Goal: Information Seeking & Learning: Check status

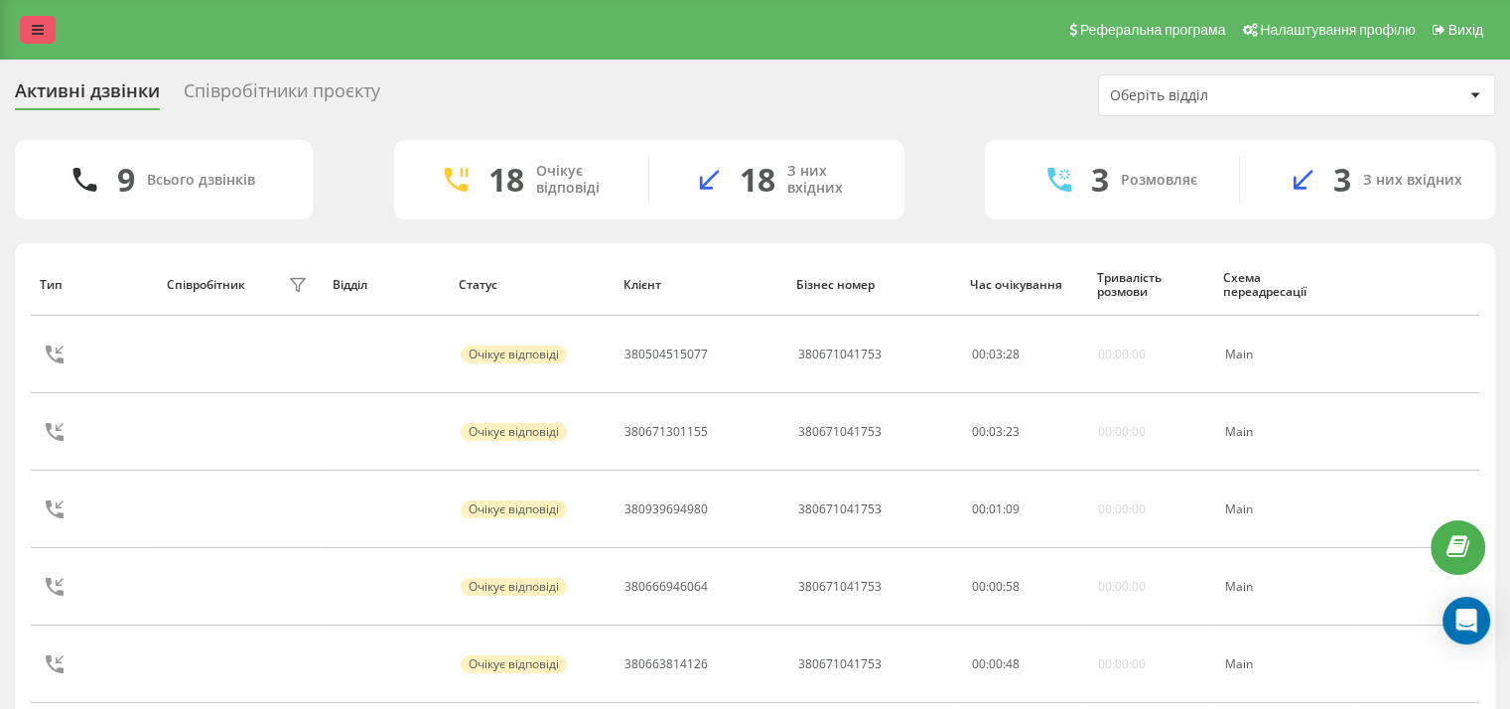
click at [36, 22] on link at bounding box center [38, 30] width 36 height 28
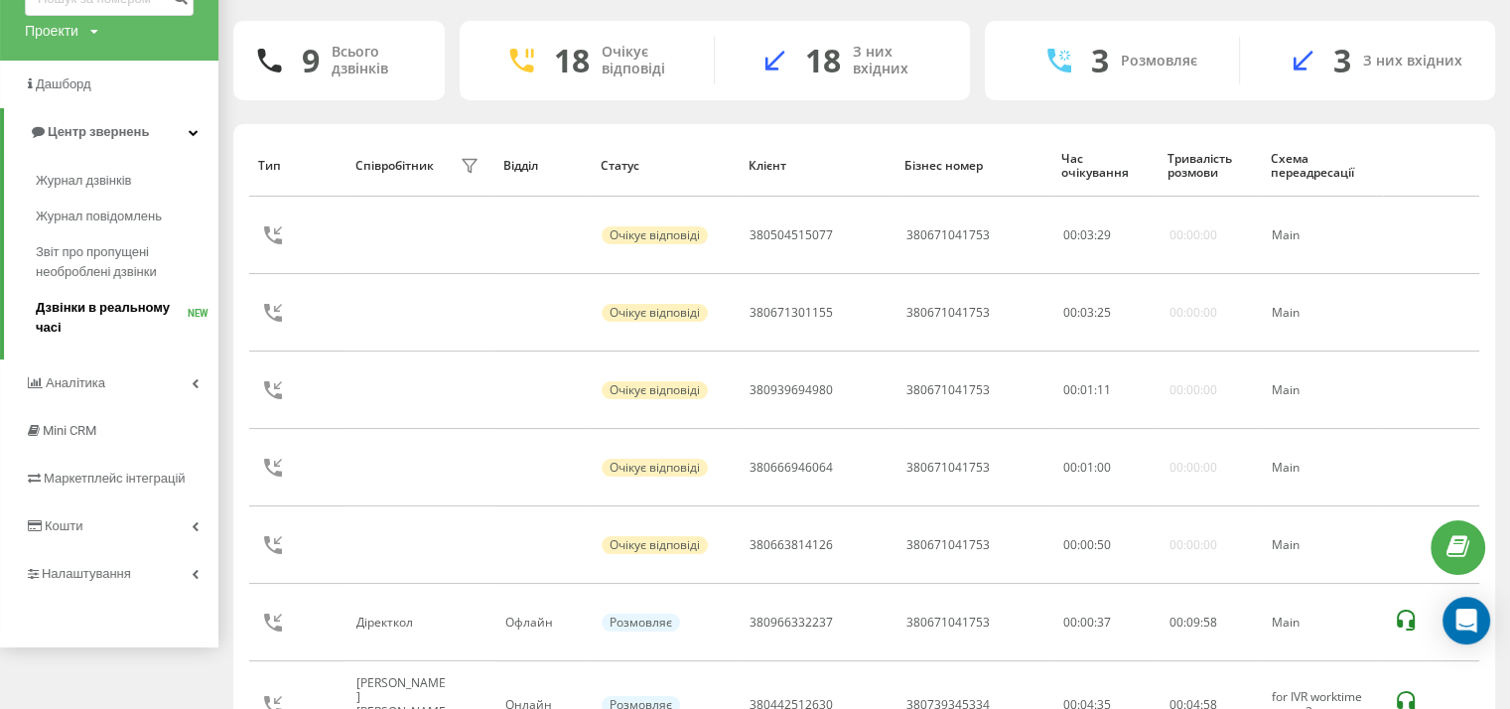
scroll to position [199, 0]
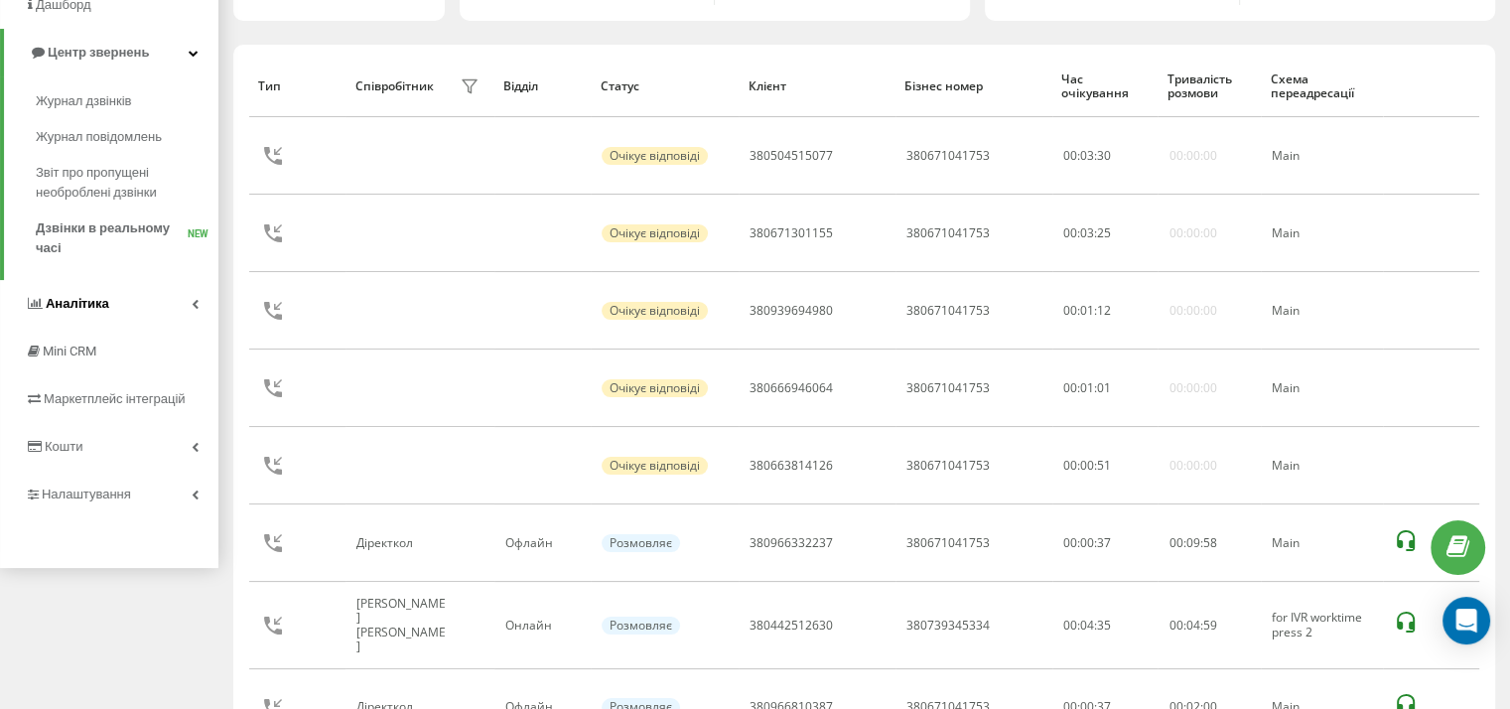
click at [123, 309] on link "Аналiтика" at bounding box center [109, 304] width 218 height 48
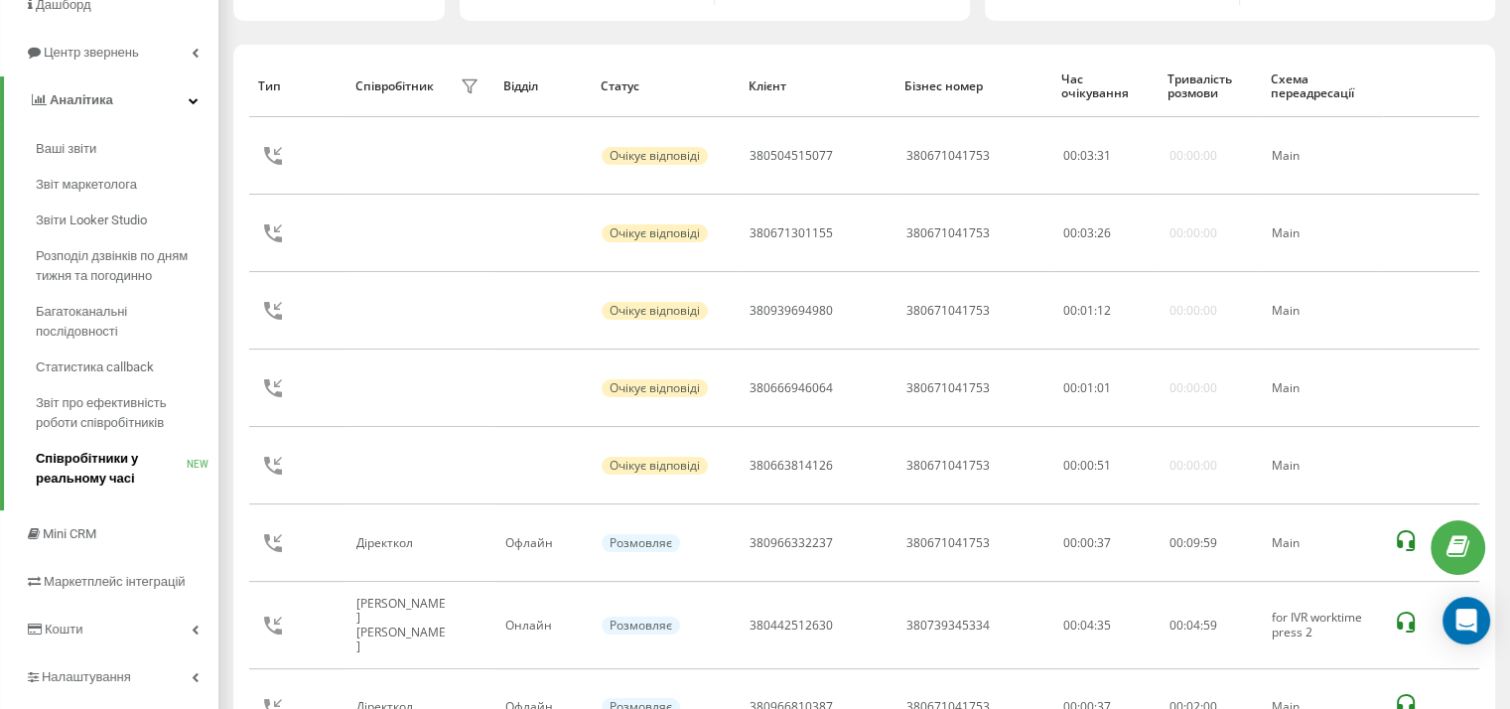
click at [122, 469] on span "Співробітники у реальному часі" at bounding box center [111, 469] width 151 height 40
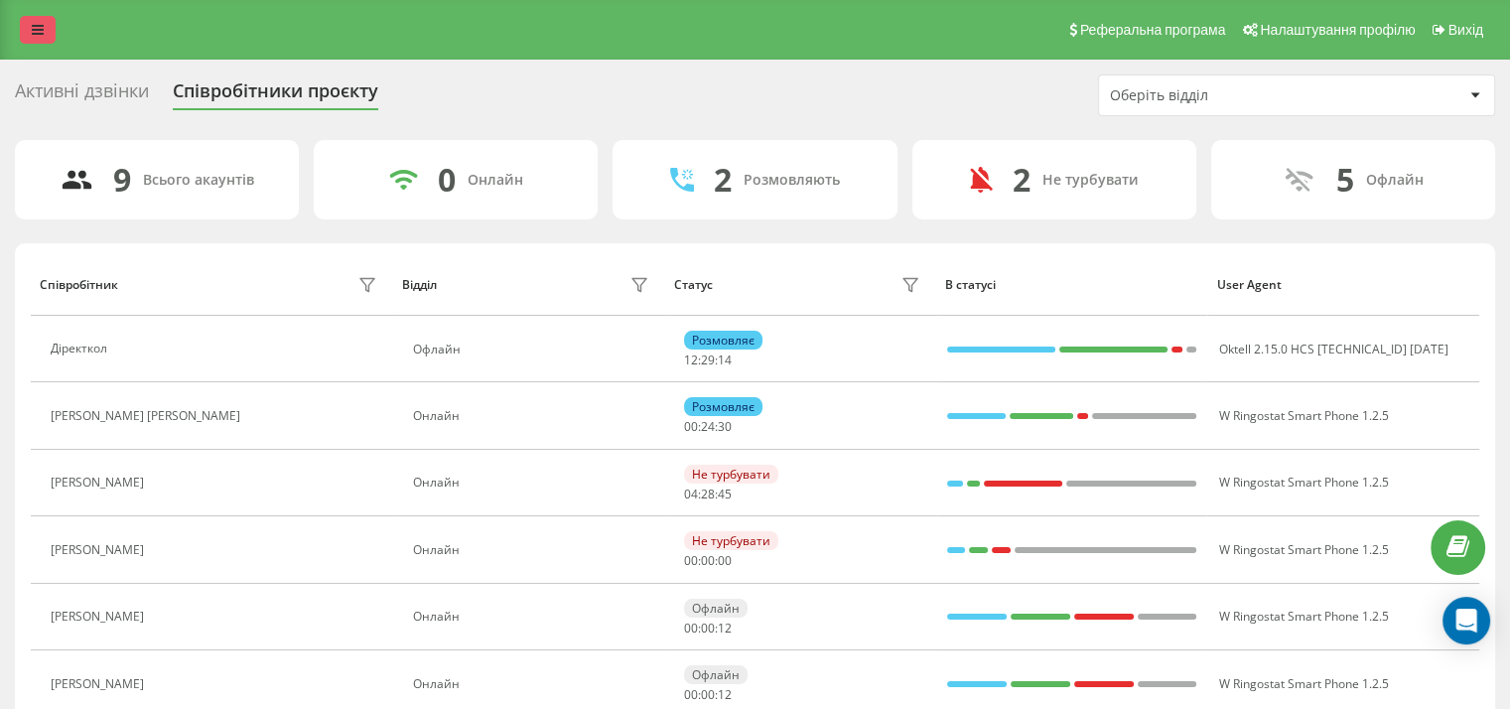
click at [33, 31] on icon at bounding box center [38, 30] width 12 height 14
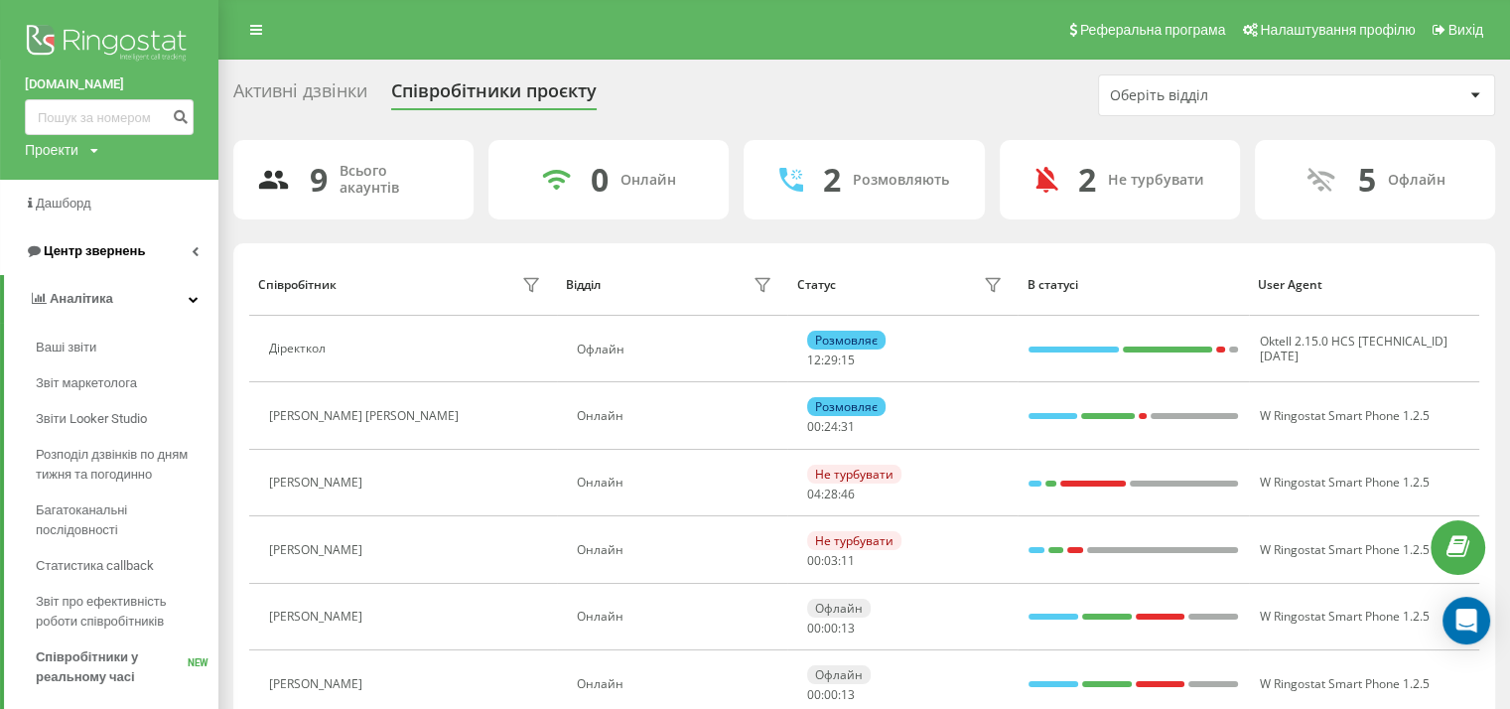
click at [92, 244] on span "Центр звернень" at bounding box center [94, 250] width 101 height 15
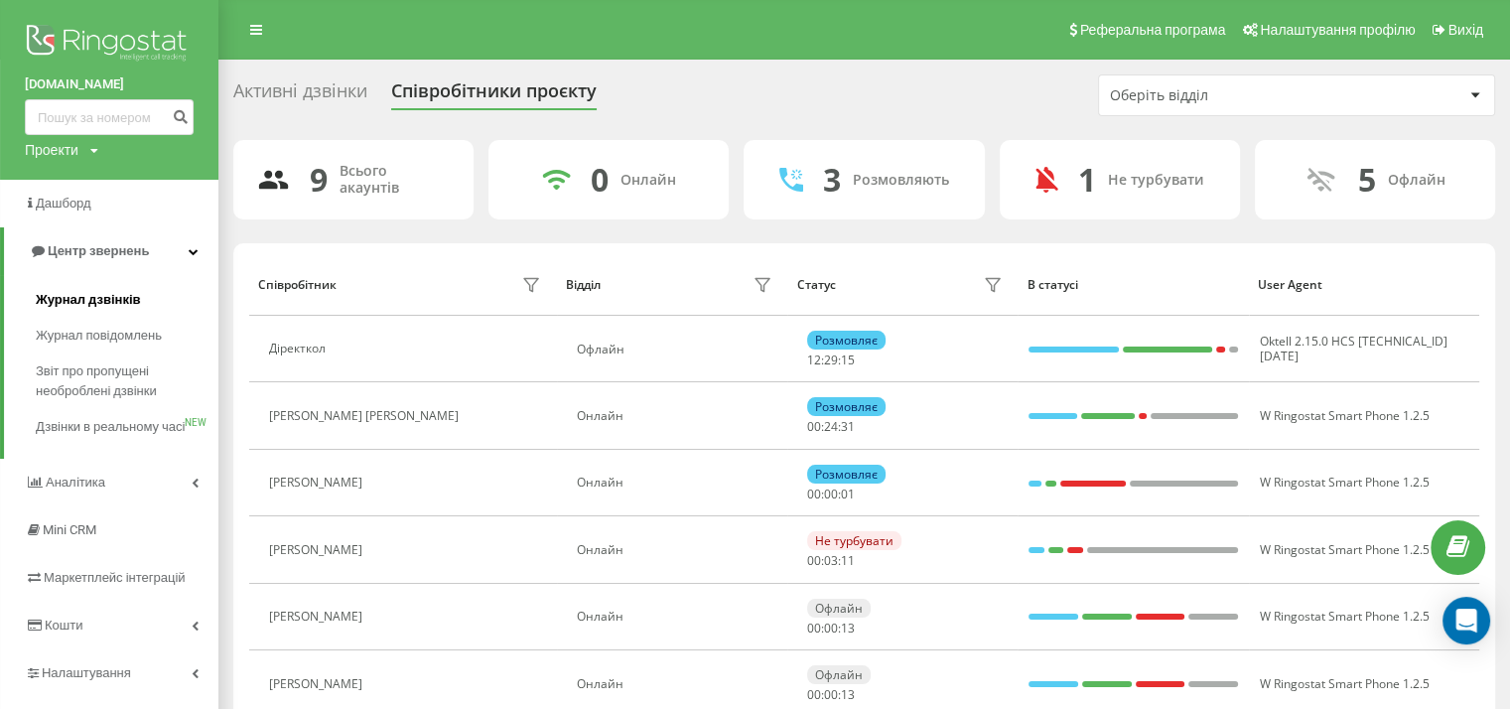
click at [88, 298] on span "Журнал дзвінків" at bounding box center [88, 300] width 105 height 20
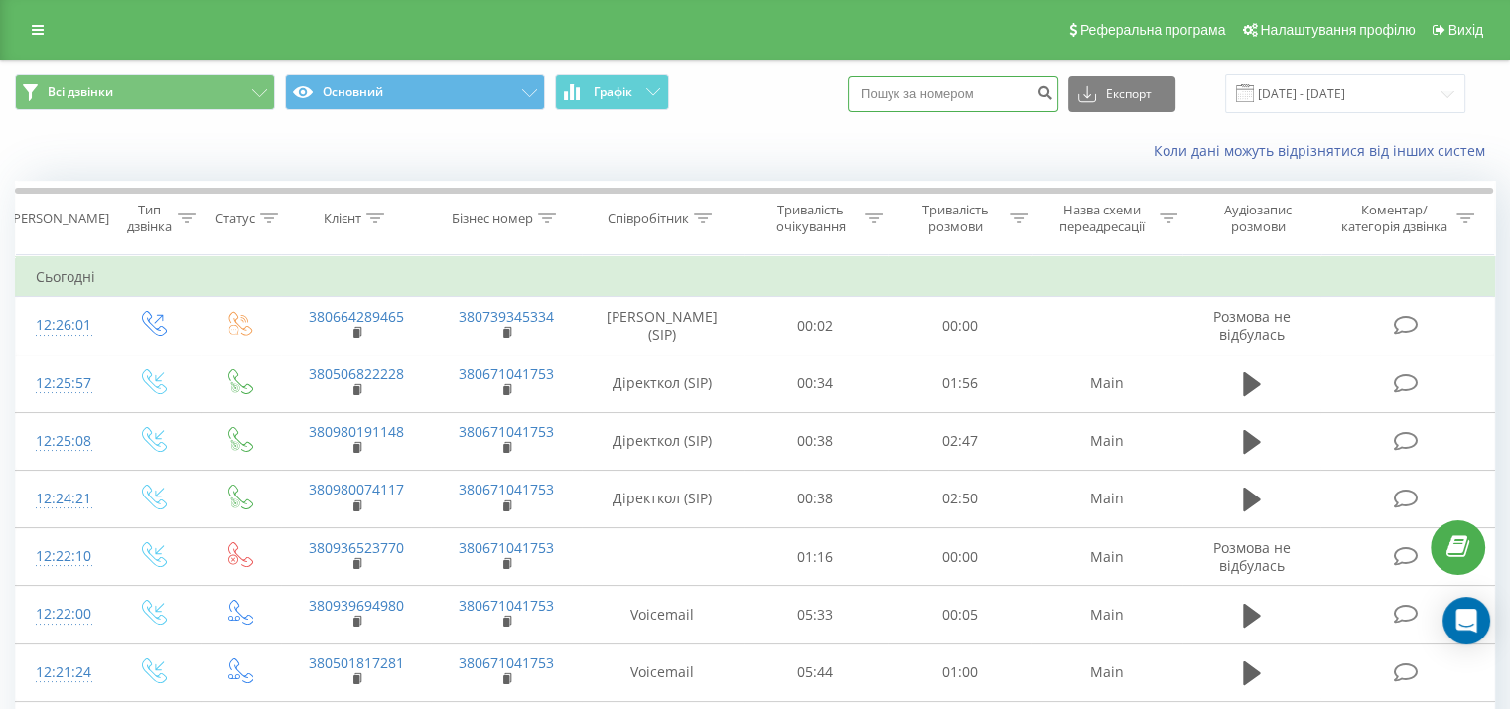
click at [928, 81] on input at bounding box center [953, 94] width 210 height 36
paste input "380974184845"
type input "380974184845"
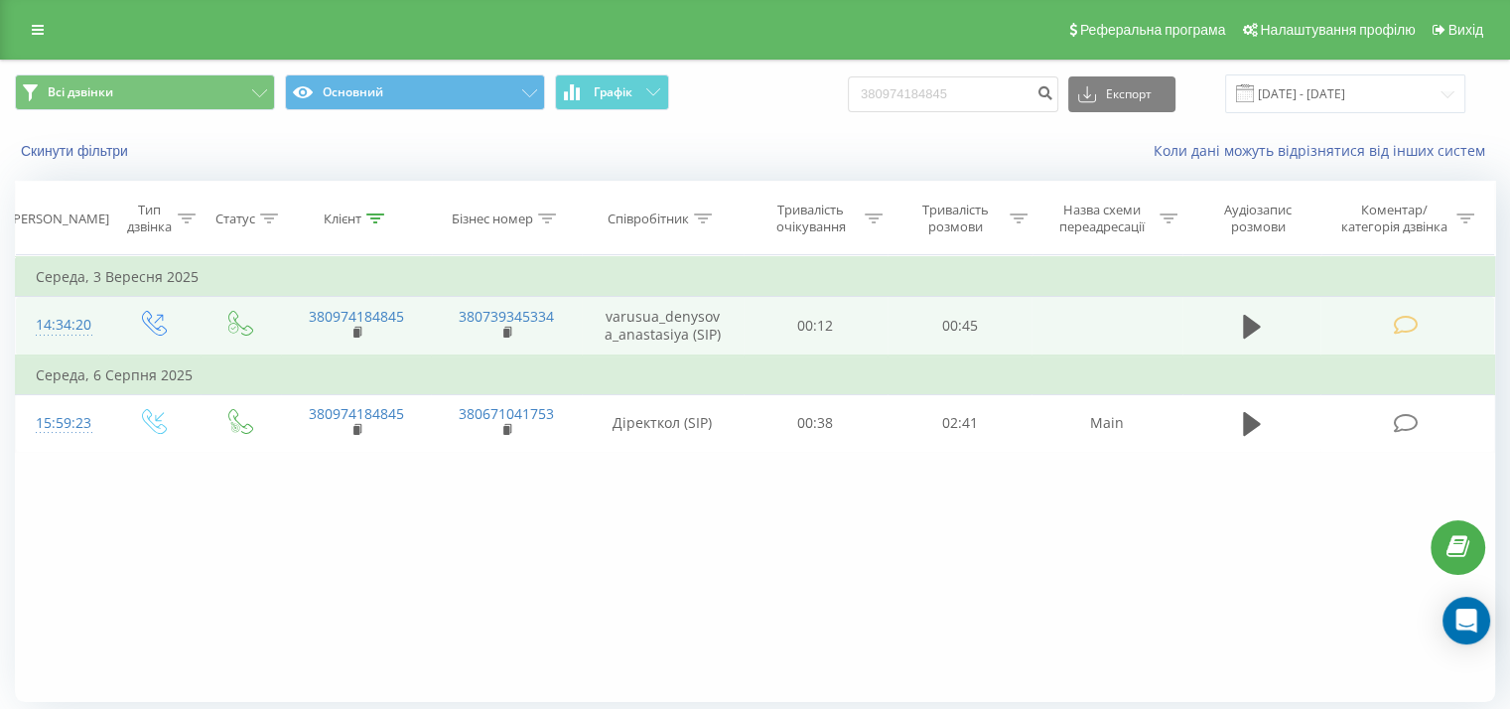
click at [1395, 329] on icon at bounding box center [1405, 325] width 25 height 21
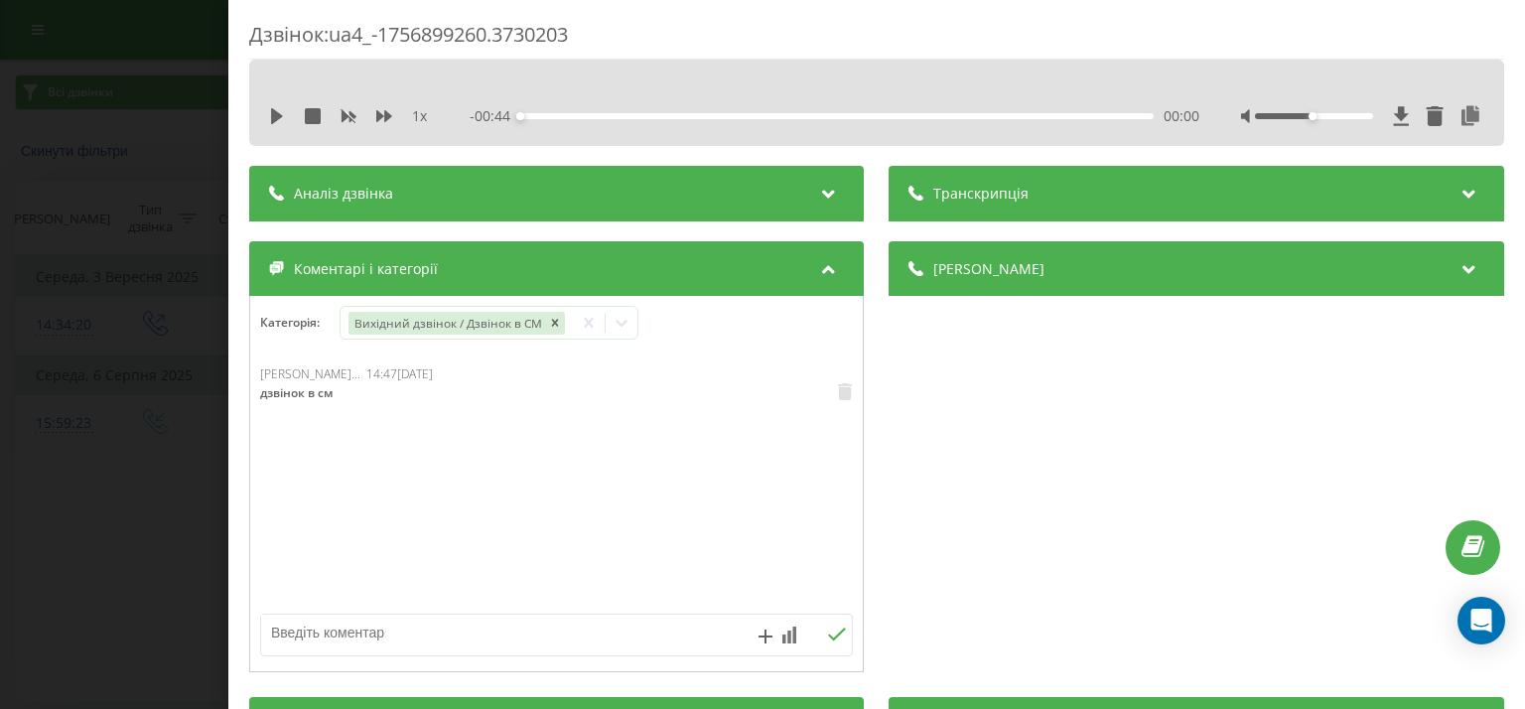
click at [152, 317] on div "Дзвінок : ua4_-1756899260.3730203 1 x - 00:44 00:00 00:00 Транскрипція Для AI-а…" at bounding box center [762, 354] width 1525 height 709
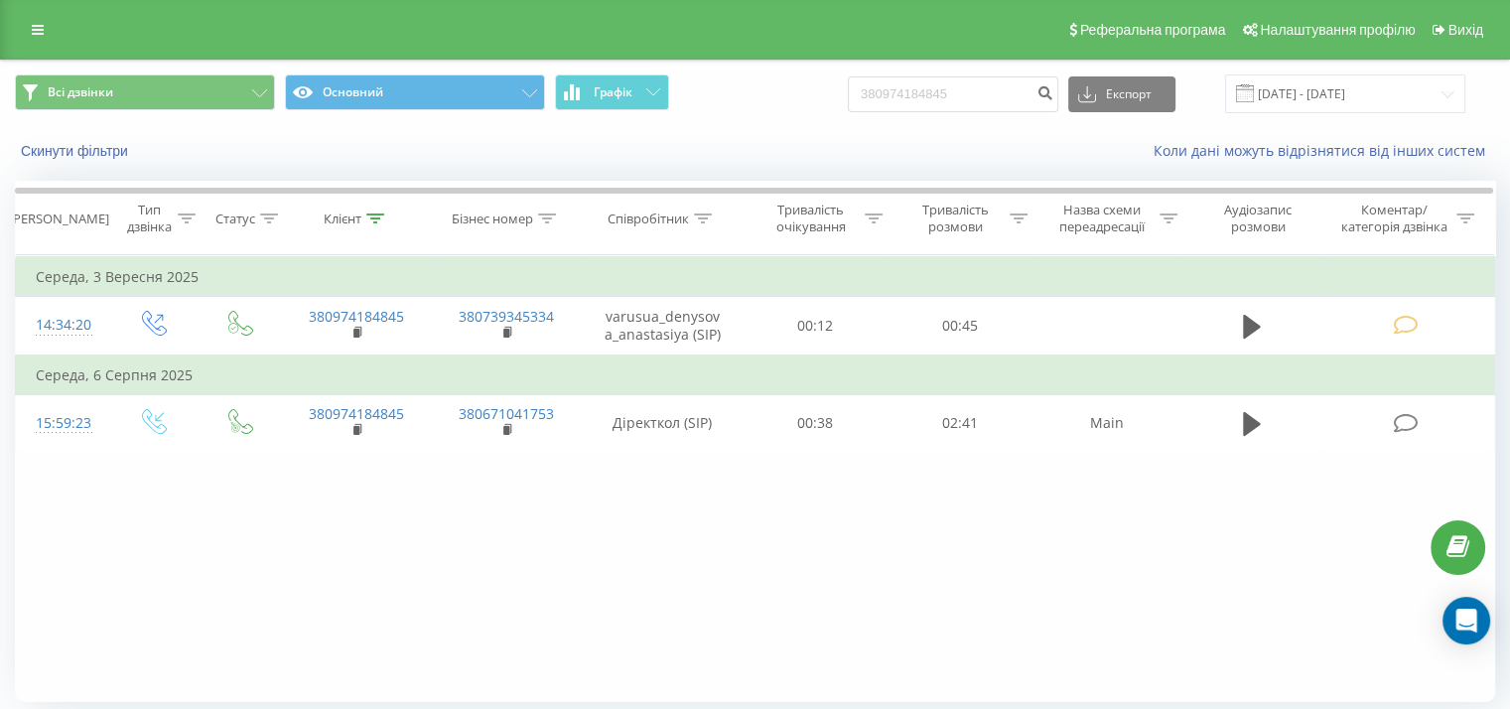
click at [997, 491] on div "Фільтрувати за умовою Дорівнює Введіть значення Скасувати OK Фільтрувати за умо…" at bounding box center [755, 478] width 1480 height 447
click at [771, 93] on div "Всі дзвінки Основний Графік 380974184845 Експорт .csv .xls .xlsx 21.06.2025 - 2…" at bounding box center [755, 93] width 1480 height 39
paste input "0958583673"
type input "0958583673"
click at [1048, 86] on button "submit" at bounding box center [1044, 94] width 27 height 36
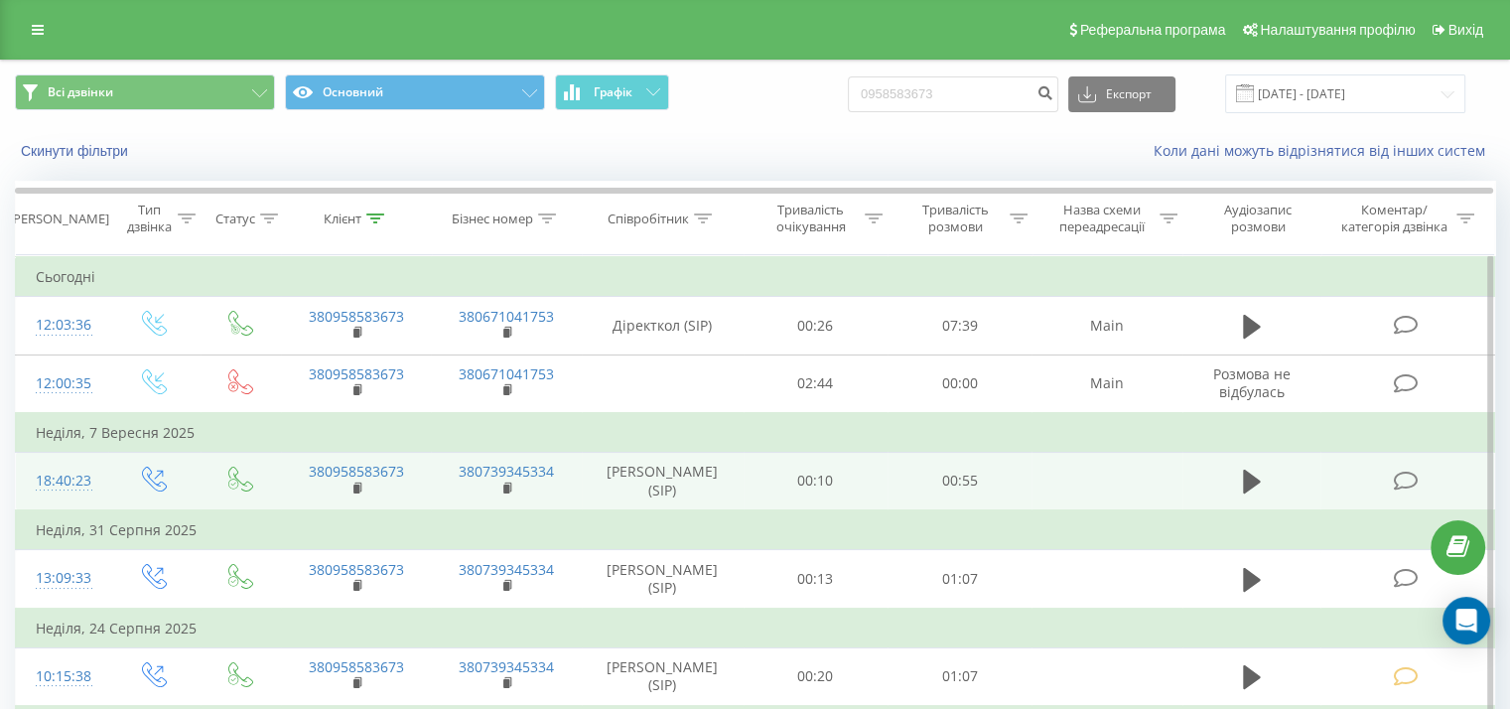
click at [1395, 491] on icon at bounding box center [1405, 481] width 25 height 21
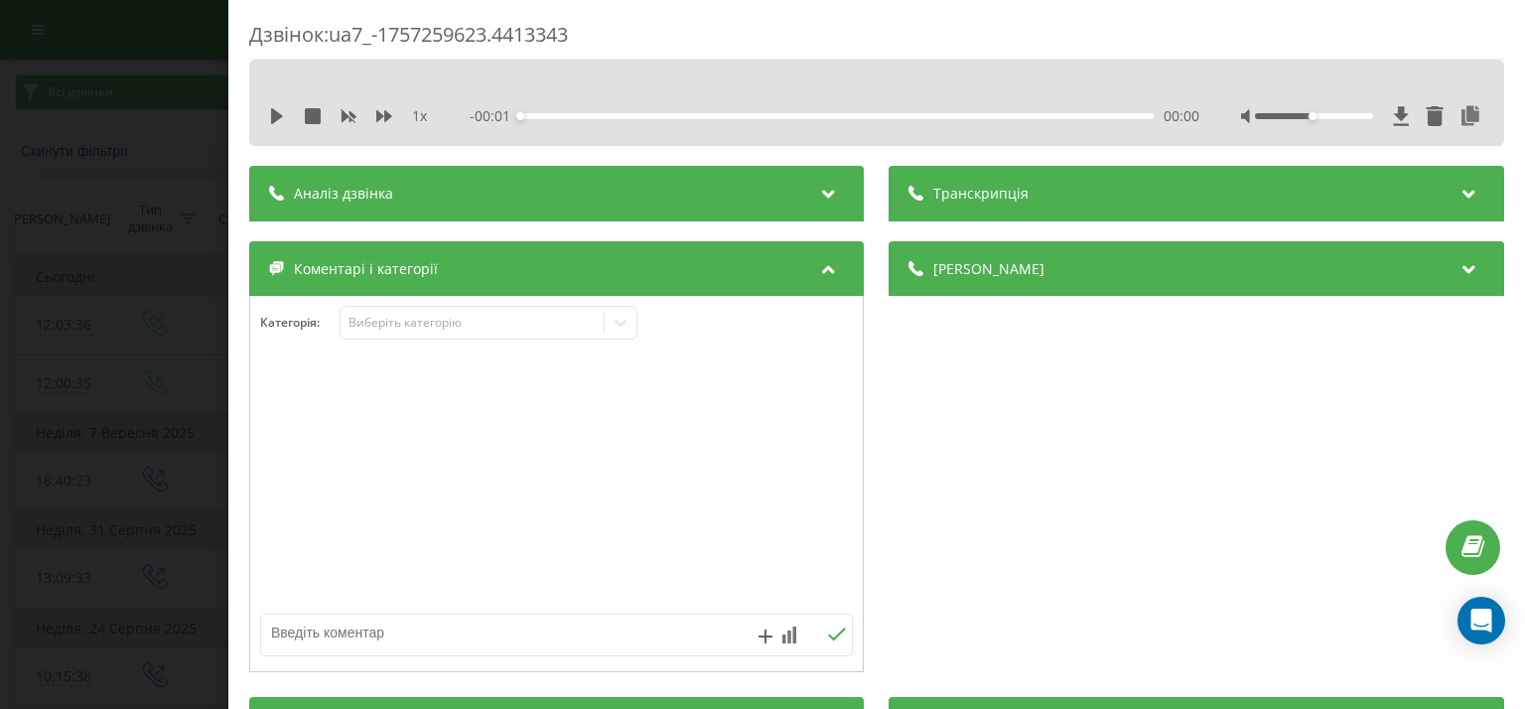
click at [75, 305] on div "Дзвінок : ua7_-1757259623.4413343 1 x - 00:01 00:00 00:00 Транскрипція Для AI-а…" at bounding box center [762, 354] width 1525 height 709
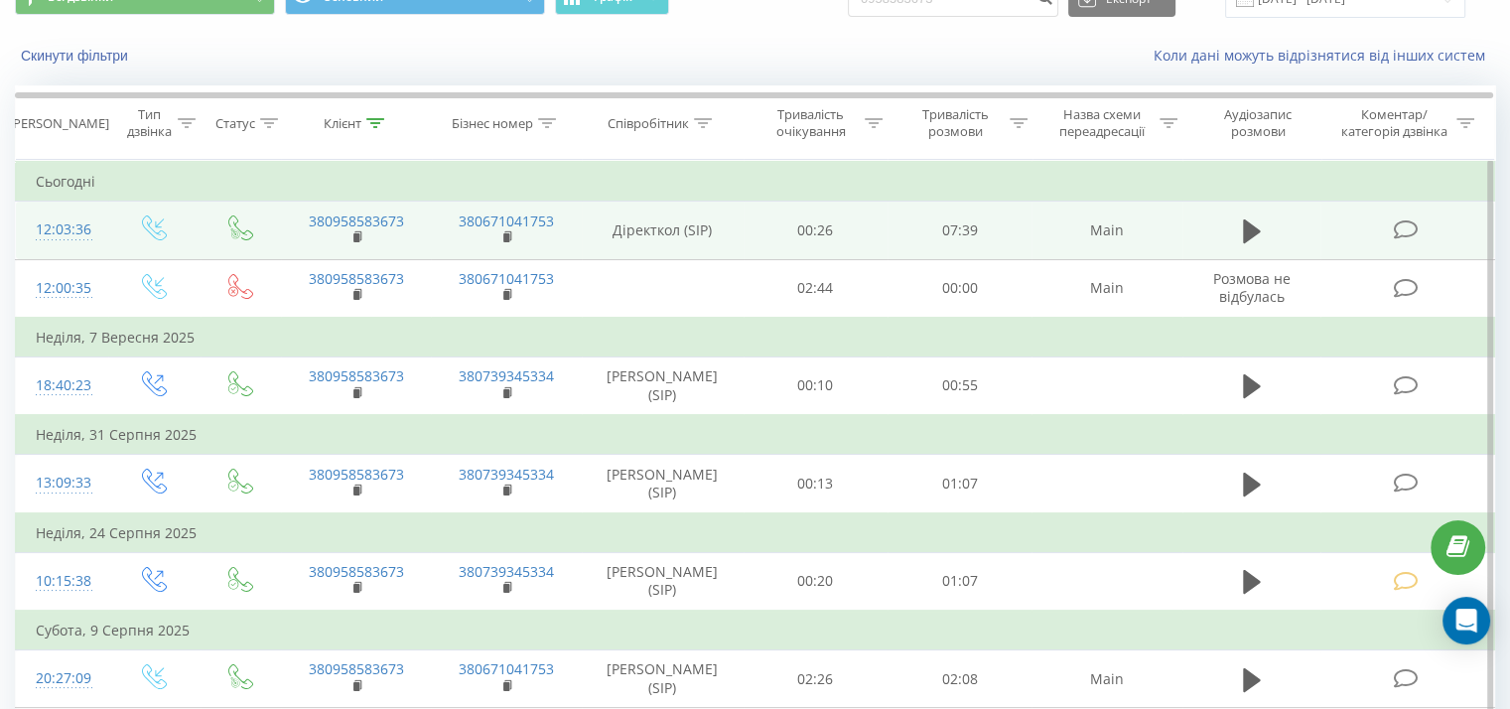
scroll to position [199, 0]
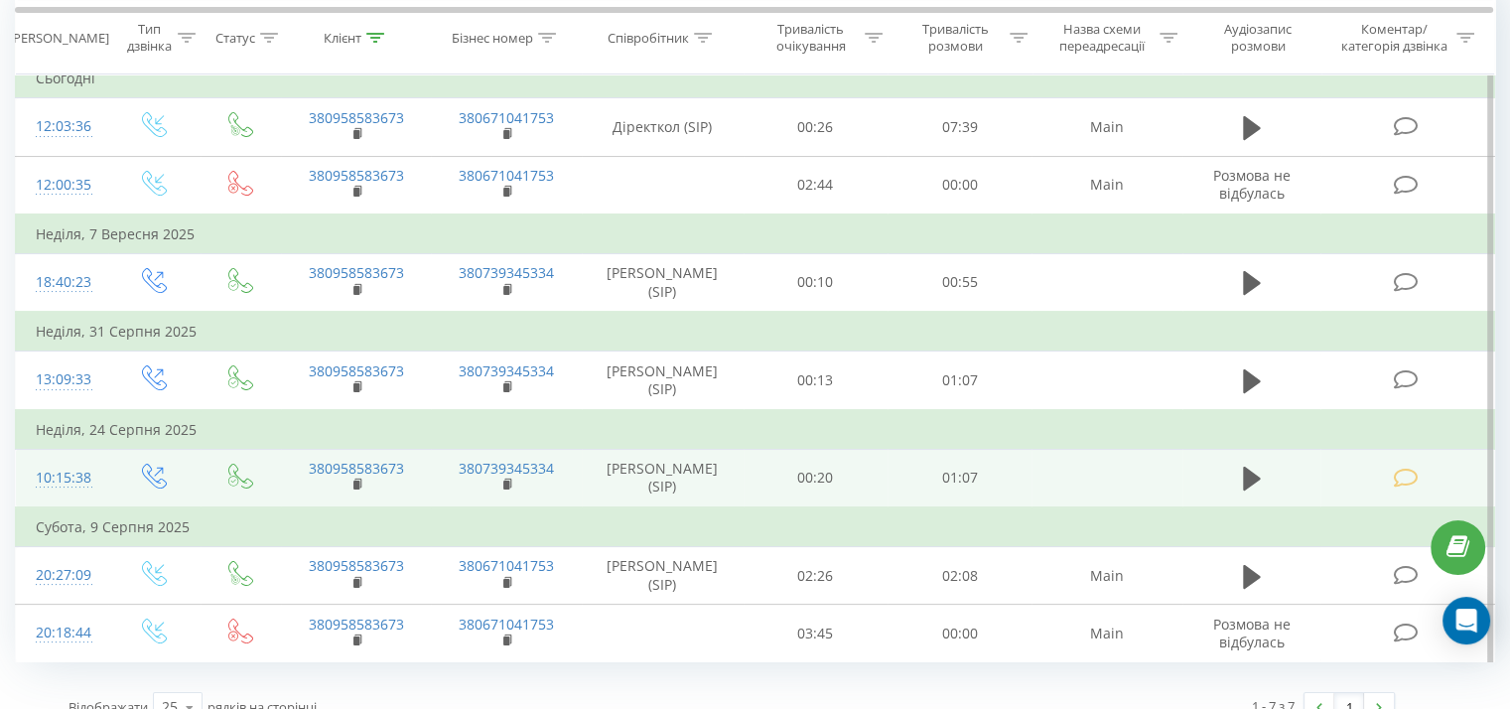
click at [1402, 488] on icon at bounding box center [1405, 478] width 25 height 21
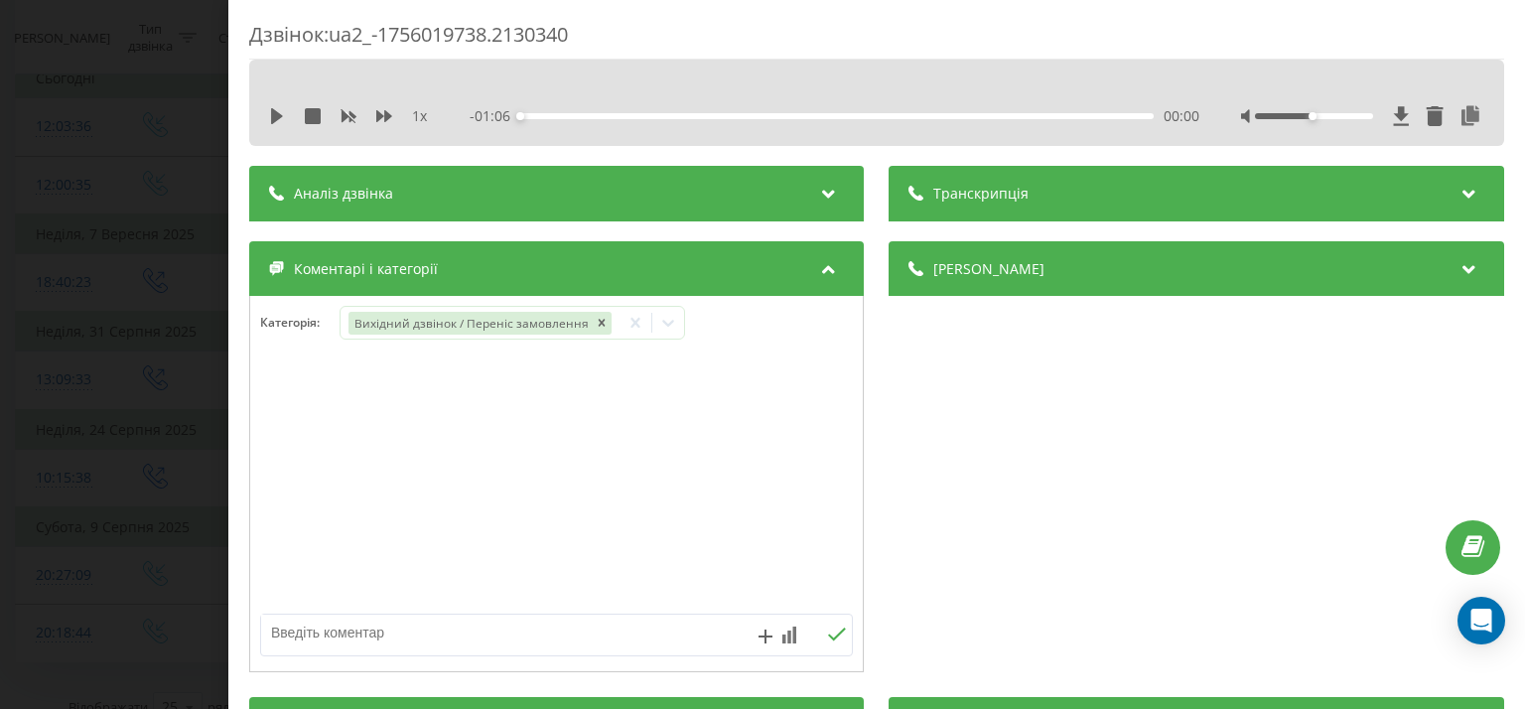
click at [36, 351] on div "Дзвінок : ua2_-1756019738.2130340 1 x - 01:06 00:00 00:00 Транскрипція Для AI-а…" at bounding box center [762, 354] width 1525 height 709
